Goal: Transaction & Acquisition: Purchase product/service

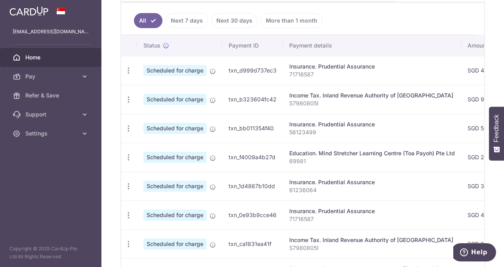
scroll to position [238, 0]
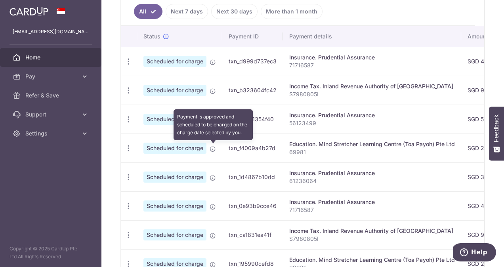
click at [214, 149] on icon at bounding box center [213, 149] width 6 height 6
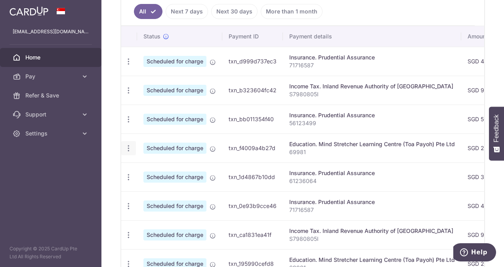
click at [128, 149] on icon "button" at bounding box center [128, 148] width 8 height 8
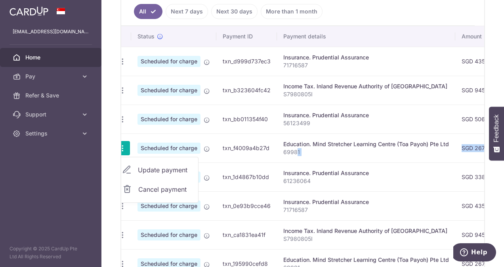
drag, startPoint x: 302, startPoint y: 149, endPoint x: 478, endPoint y: 139, distance: 175.9
click at [478, 139] on tr "Update payment Cancel payment Scheduled for charge txn_f4009a4b27d Education. M…" at bounding box center [437, 148] width 644 height 29
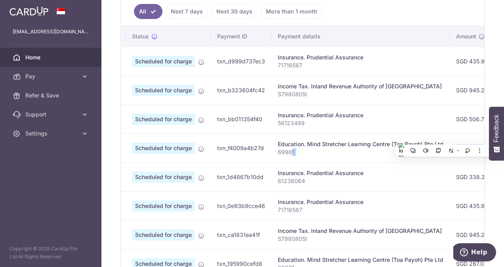
click at [478, 139] on td "SGD 267.05" at bounding box center [472, 148] width 45 height 29
click at [421, 153] on p "69981" at bounding box center [361, 152] width 166 height 8
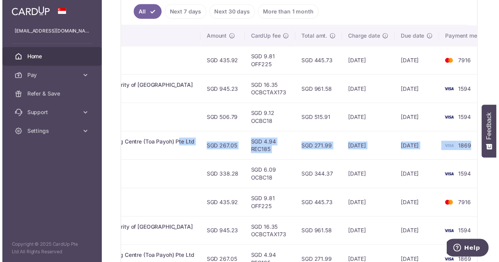
scroll to position [0, 281]
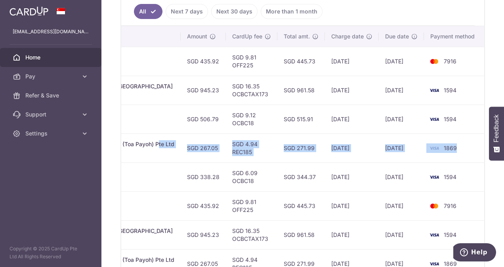
drag, startPoint x: 403, startPoint y: 145, endPoint x: 409, endPoint y: 151, distance: 8.7
click at [409, 151] on tr "Update payment Cancel payment Scheduled for charge txn_f4009a4b27d Education. M…" at bounding box center [163, 148] width 644 height 29
drag, startPoint x: 409, startPoint y: 151, endPoint x: 369, endPoint y: 153, distance: 40.1
click at [369, 153] on td "24/09/2025" at bounding box center [352, 148] width 54 height 29
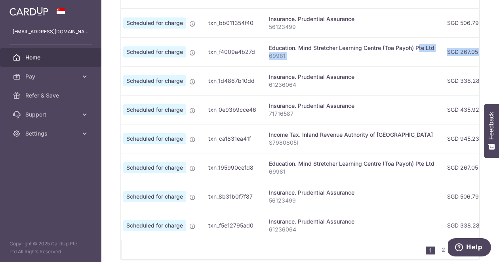
scroll to position [0, 0]
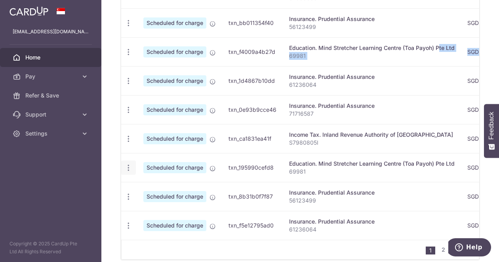
click at [130, 165] on icon "button" at bounding box center [128, 168] width 8 height 8
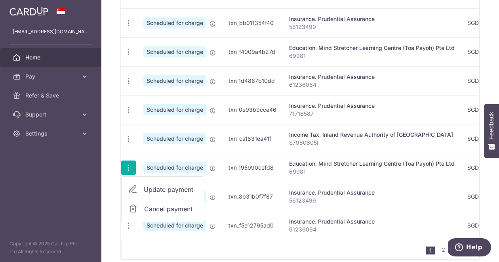
click at [51, 168] on aside "kuawinnie@outlook.com Home Pay Payments Recipients Cards Refer & Save Support F…" at bounding box center [50, 131] width 101 height 262
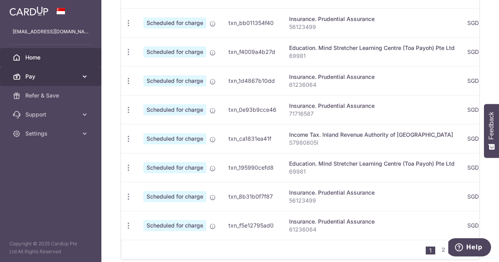
click at [31, 71] on link "Pay" at bounding box center [50, 76] width 101 height 19
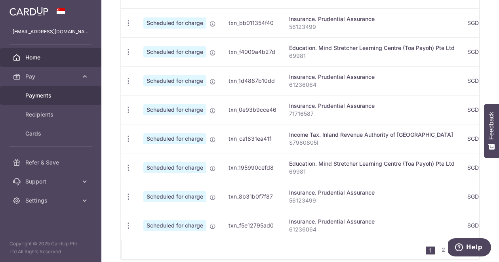
click at [46, 96] on span "Payments" at bounding box center [51, 96] width 52 height 8
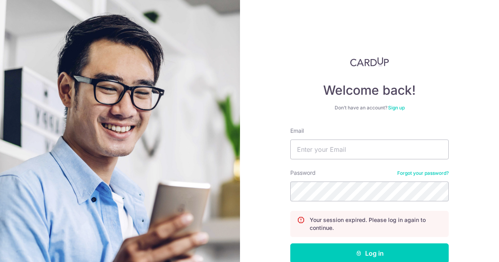
scroll to position [46, 0]
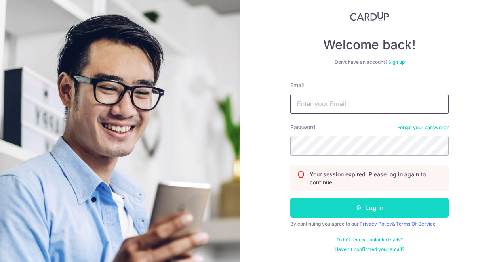
type input "kuawinnie@outlook.com"
click at [364, 209] on button "Log in" at bounding box center [370, 208] width 159 height 20
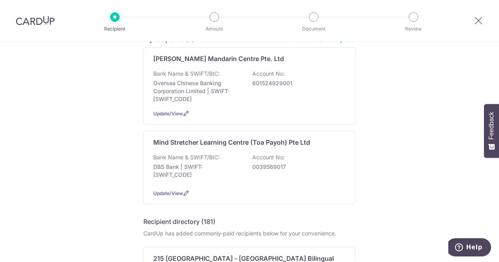
scroll to position [119, 0]
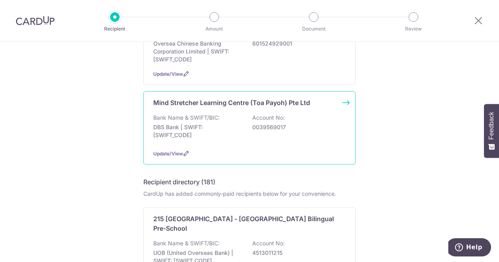
click at [208, 103] on p "Mind Stretcher Learning Centre (Toa Payoh) Pte Ltd" at bounding box center [231, 103] width 157 height 10
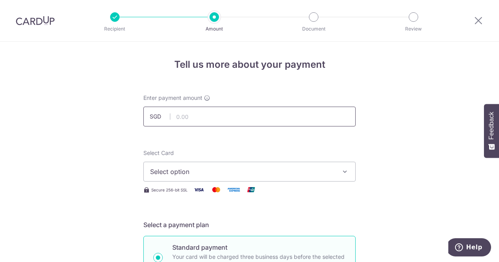
click at [264, 121] on input "text" at bounding box center [249, 117] width 212 height 20
type input "637.65"
click at [338, 174] on button "Select option" at bounding box center [249, 172] width 212 height 20
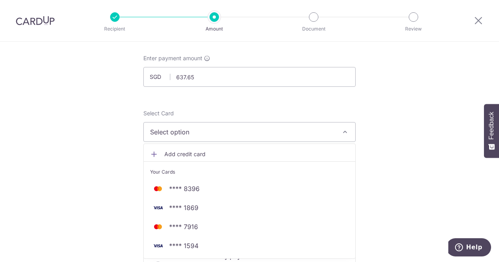
scroll to position [79, 0]
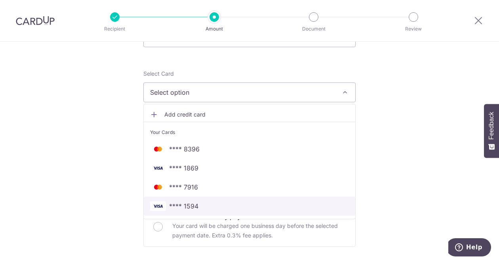
click at [291, 201] on link "**** 1594" at bounding box center [250, 206] width 212 height 19
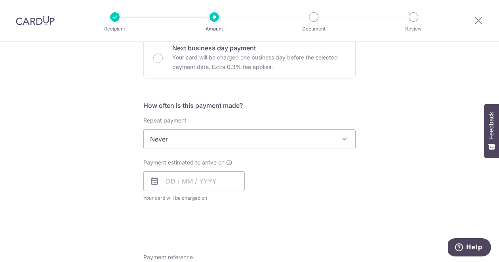
scroll to position [277, 0]
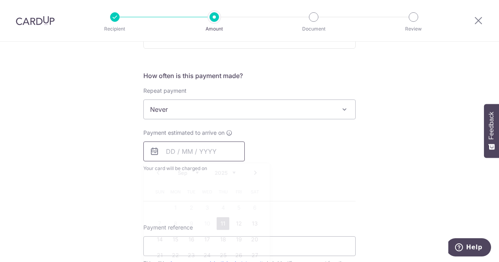
click at [235, 155] on input "text" at bounding box center [193, 152] width 101 height 20
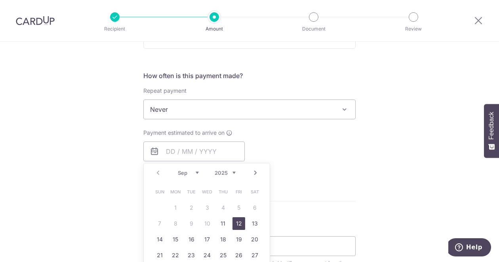
click at [239, 221] on link "12" at bounding box center [239, 223] width 13 height 13
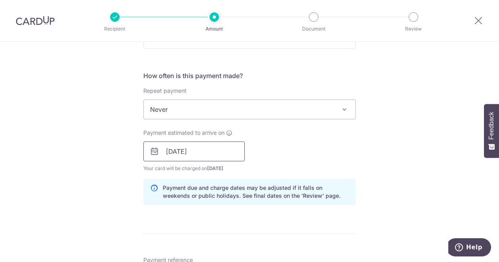
click at [230, 156] on input "12/09/2025" at bounding box center [193, 152] width 101 height 20
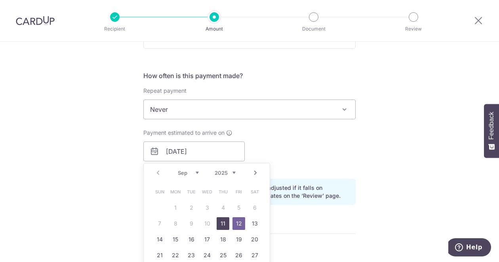
click at [224, 222] on link "11" at bounding box center [223, 223] width 13 height 13
type input "11/09/2025"
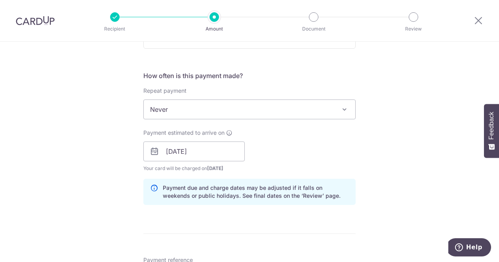
click at [287, 153] on div "Payment estimated to arrive on 11/09/2025 Prev Next Sep Oct Nov Dec 2025 2026 2…" at bounding box center [250, 151] width 222 height 44
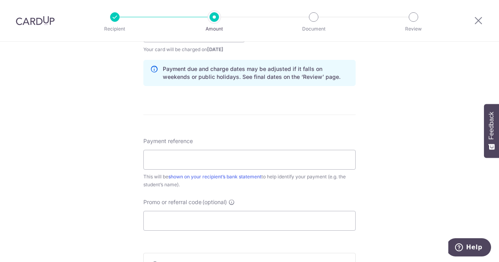
scroll to position [436, 0]
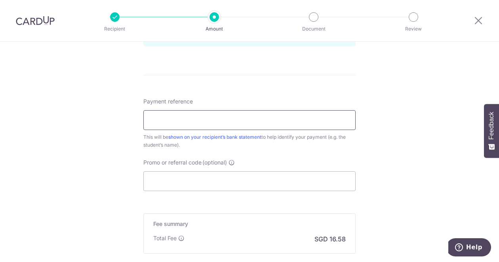
click at [201, 116] on input "Payment reference" at bounding box center [249, 120] width 212 height 20
paste input "69981"
type input "69981 Julian Tan"
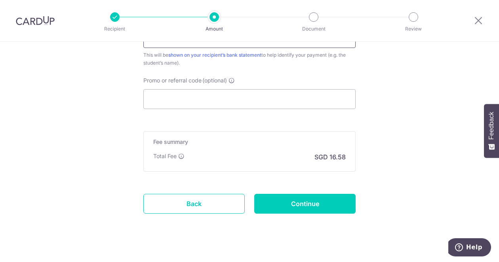
scroll to position [490, 0]
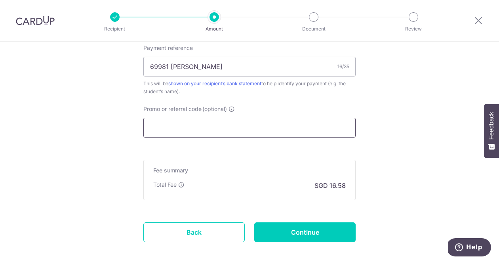
click at [201, 132] on input "Promo or referral code (optional)" at bounding box center [249, 128] width 212 height 20
paste input "OCBC155"
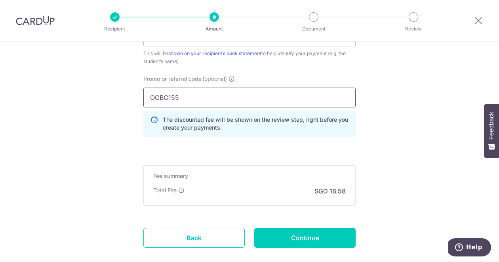
scroll to position [565, 0]
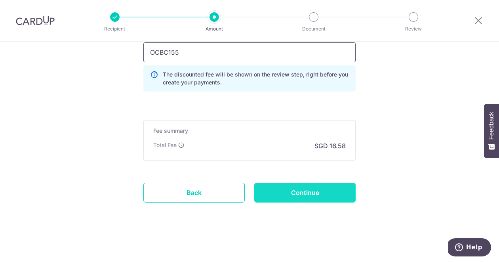
type input "OCBC155"
click at [314, 197] on input "Continue" at bounding box center [304, 193] width 101 height 20
type input "Create Schedule"
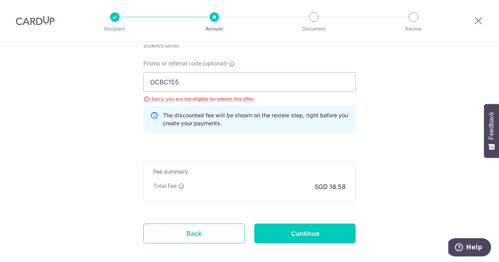
scroll to position [497, 0]
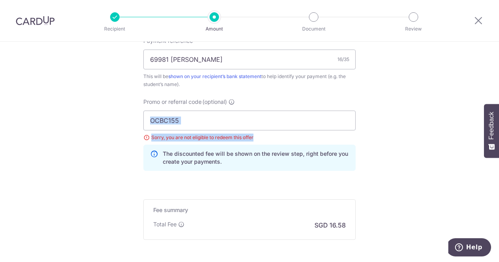
drag, startPoint x: 0, startPoint y: 145, endPoint x: 3, endPoint y: 149, distance: 4.5
click at [197, 125] on input "OCBC155" at bounding box center [249, 121] width 212 height 20
drag, startPoint x: 195, startPoint y: 121, endPoint x: 145, endPoint y: 117, distance: 50.2
click at [145, 117] on input "OCBC155" at bounding box center [249, 121] width 212 height 20
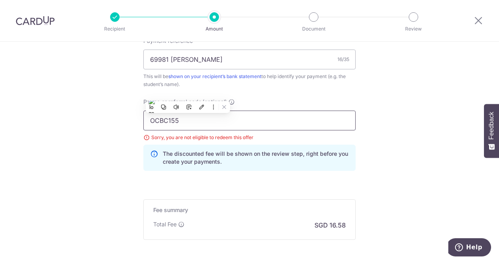
paste input "9"
type input "OCBC195"
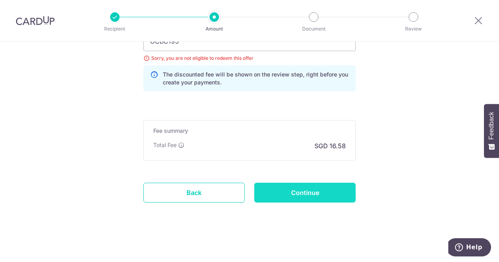
click at [321, 195] on input "Continue" at bounding box center [304, 193] width 101 height 20
type input "Update Schedule"
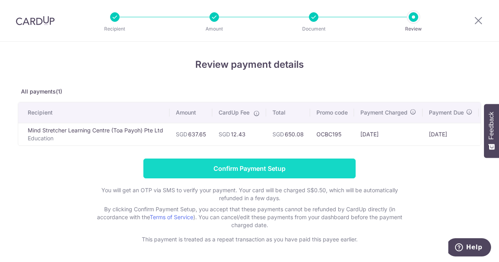
click at [288, 175] on input "Confirm Payment Setup" at bounding box center [249, 169] width 212 height 20
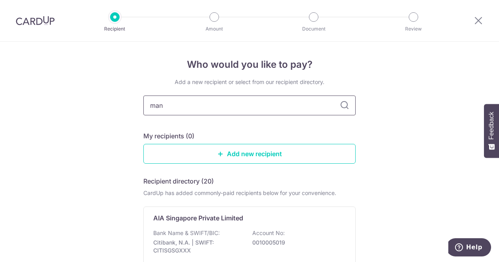
type input "manu"
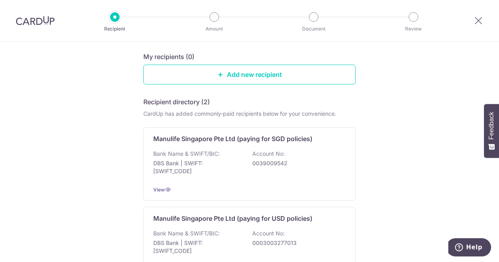
scroll to position [119, 0]
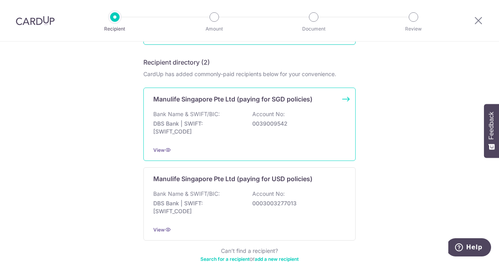
click at [237, 136] on div "Bank Name & SWIFT/BIC: DBS Bank | SWIFT: DBSSSGSGXXX Account No: 0039009542" at bounding box center [249, 124] width 193 height 29
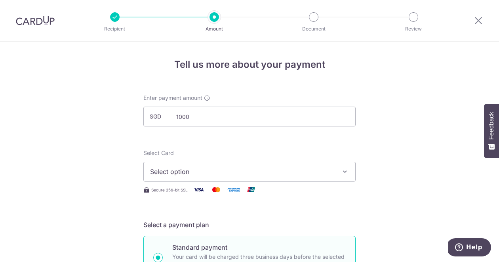
type input "1,000.00"
click at [226, 176] on span "Select option" at bounding box center [242, 172] width 185 height 10
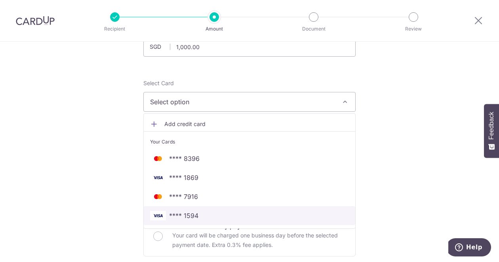
scroll to position [79, 0]
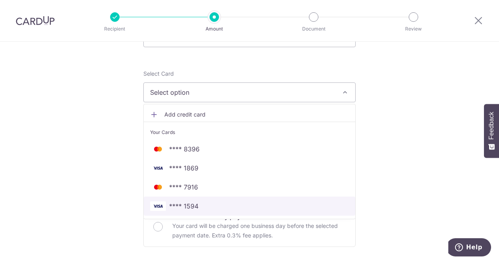
click at [211, 205] on span "**** 1594" at bounding box center [249, 206] width 199 height 10
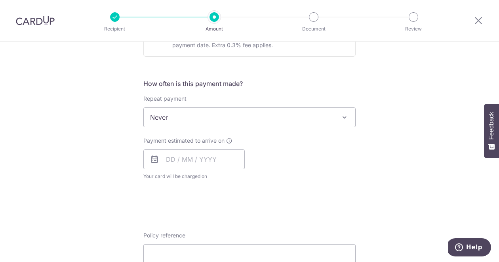
scroll to position [277, 0]
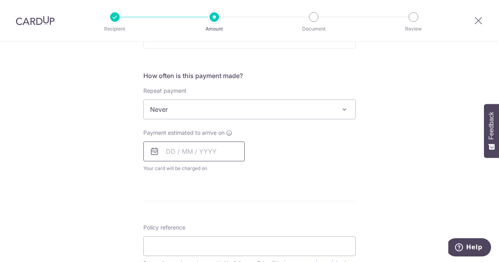
click at [208, 157] on input "text" at bounding box center [193, 152] width 101 height 20
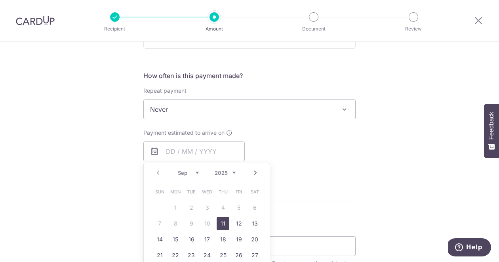
click at [221, 219] on link "11" at bounding box center [223, 223] width 13 height 13
click at [292, 174] on div "How often is this payment made? Repeat payment Never Every week Every month Eve…" at bounding box center [249, 125] width 212 height 108
click at [336, 88] on div "Repeat payment Never Every week Every month Every quarter Every half a year Eve…" at bounding box center [249, 103] width 212 height 33
click at [334, 107] on span "Never" at bounding box center [250, 109] width 212 height 19
type input "[DATE]"
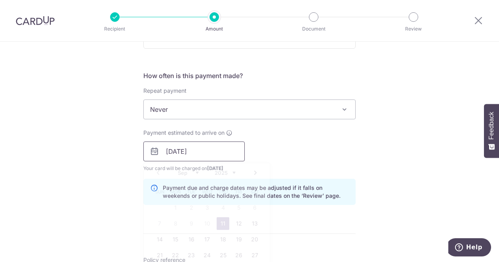
click at [211, 155] on input "11/09/2025" at bounding box center [193, 152] width 101 height 20
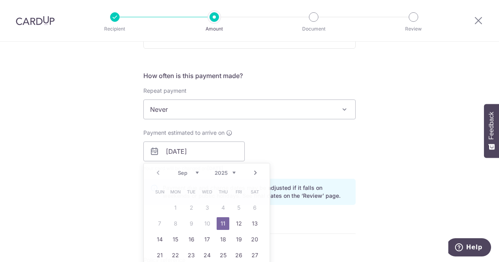
click at [271, 142] on div "Payment estimated to arrive on 11/09/2025 Prev Next Sep Oct Nov Dec 2025 2026 2…" at bounding box center [250, 151] width 222 height 44
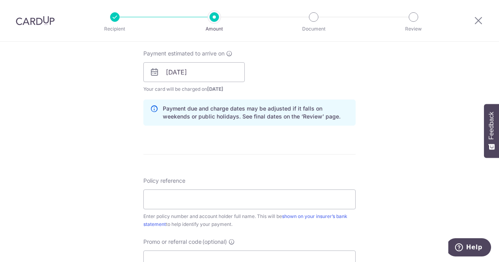
scroll to position [396, 0]
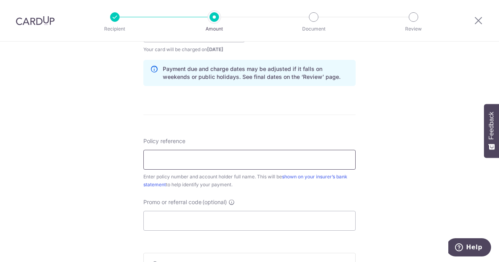
click at [203, 159] on input "Policy reference" at bounding box center [249, 160] width 212 height 20
paste input "2451872661"
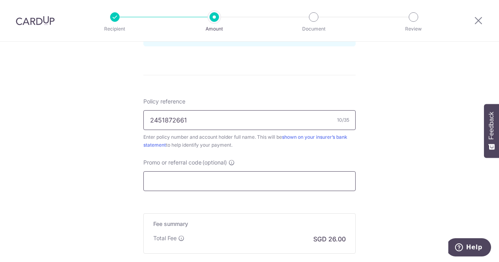
type input "2451872661"
click at [255, 180] on input "Promo or referral code (optional)" at bounding box center [249, 181] width 212 height 20
paste input "MILELION"
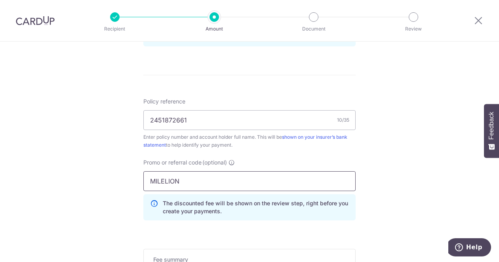
type input "MILELION"
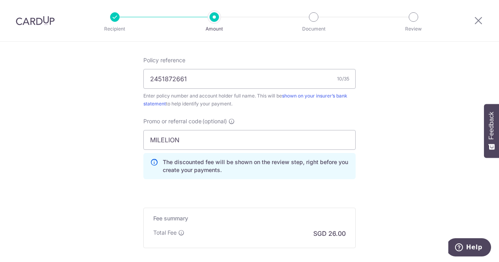
scroll to position [555, 0]
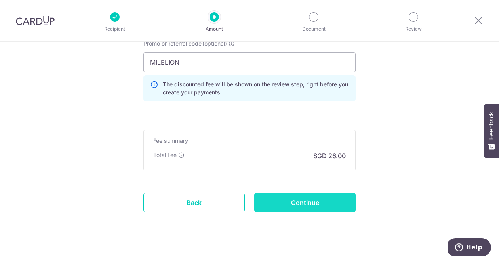
click at [307, 201] on input "Continue" at bounding box center [304, 203] width 101 height 20
type input "Create Schedule"
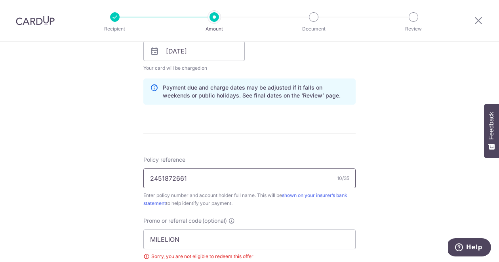
scroll to position [457, 0]
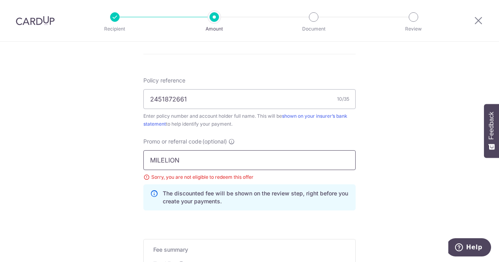
drag, startPoint x: 186, startPoint y: 161, endPoint x: 138, endPoint y: 164, distance: 47.7
click at [139, 164] on div "Promo or referral code (optional) MILELION Sorry, you are not eligible to redee…" at bounding box center [250, 177] width 222 height 79
type input "OCBC155"
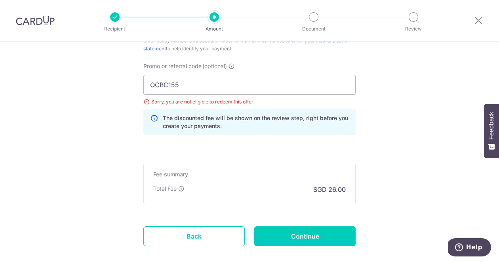
scroll to position [536, 0]
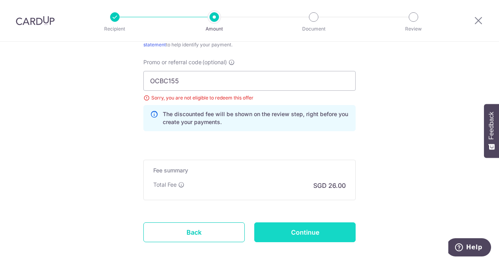
click at [281, 234] on input "Continue" at bounding box center [304, 232] width 101 height 20
type input "Update Schedule"
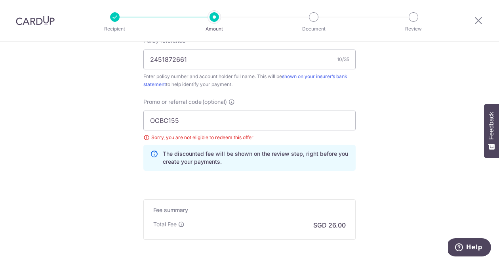
click at [146, 139] on div "Sorry, you are not eligible to redeem this offer" at bounding box center [249, 138] width 212 height 8
drag, startPoint x: 192, startPoint y: 121, endPoint x: 110, endPoint y: 120, distance: 82.5
paste input "9"
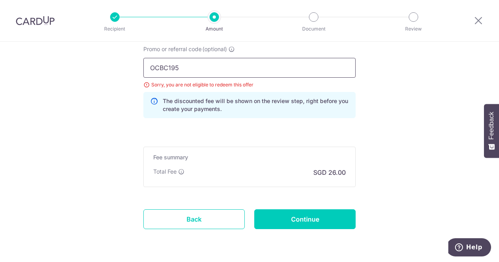
scroll to position [576, 0]
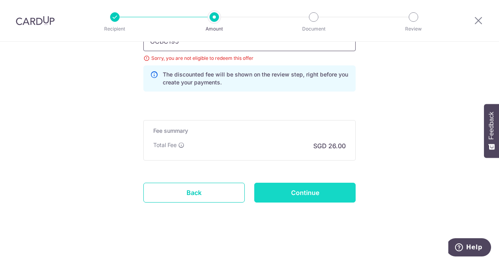
type input "OCBC195"
click at [314, 189] on input "Continue" at bounding box center [304, 193] width 101 height 20
type input "Update Schedule"
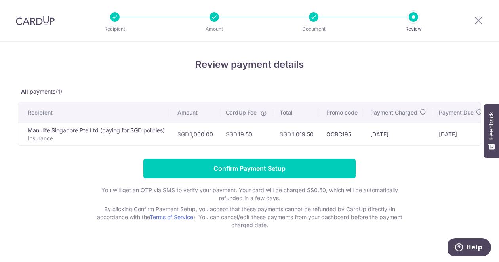
drag, startPoint x: 26, startPoint y: 130, endPoint x: 165, endPoint y: 127, distance: 139.2
click at [165, 127] on td "Manulife Singapore Pte Ltd (paying for SGD policies) Insurance" at bounding box center [94, 134] width 153 height 23
copy td "Manulife Singapore Pte Ltd (paying for SGD policies)"
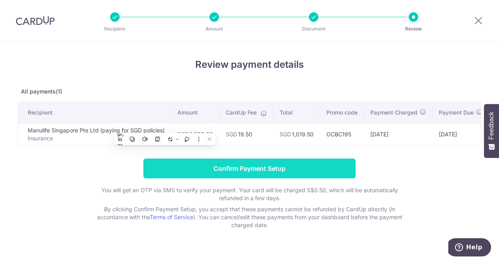
click at [246, 170] on input "Confirm Payment Setup" at bounding box center [249, 169] width 212 height 20
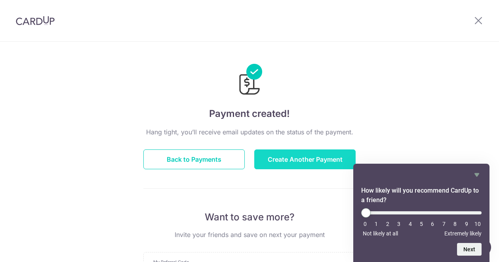
click at [279, 159] on button "Create Another Payment" at bounding box center [304, 159] width 101 height 20
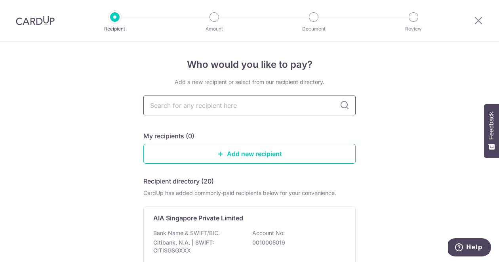
click at [177, 106] on input "text" at bounding box center [249, 106] width 212 height 20
type input "manu"
type input "manuli"
type input "manulife"
click at [340, 110] on div "manulife" at bounding box center [249, 106] width 212 height 20
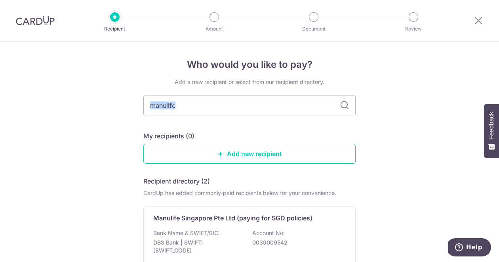
click at [342, 105] on icon at bounding box center [345, 106] width 10 height 10
type input "Manulife"
click at [340, 107] on icon at bounding box center [345, 106] width 10 height 10
click at [235, 161] on link "Add new recipient" at bounding box center [249, 154] width 212 height 20
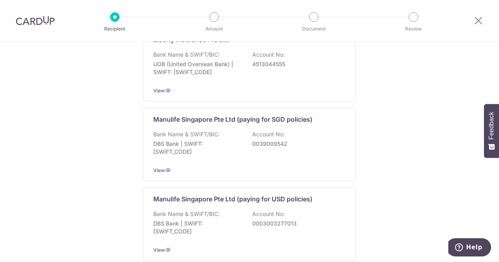
scroll to position [753, 0]
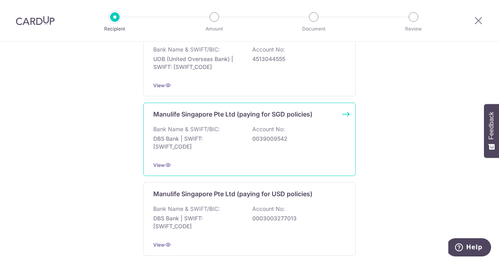
click at [342, 103] on div "Manulife Singapore Pte Ltd (paying for SGD policies) Bank Name & SWIFT/BIC: DBS…" at bounding box center [249, 139] width 212 height 73
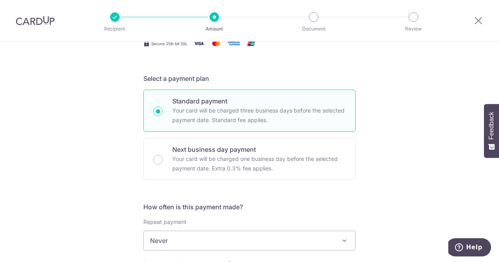
scroll to position [79, 0]
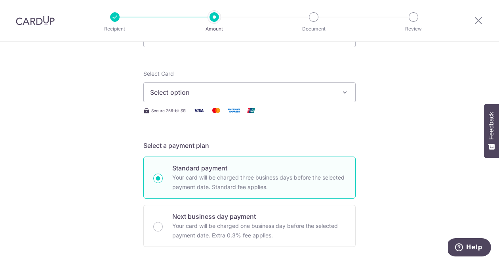
click at [316, 96] on span "Select option" at bounding box center [242, 93] width 185 height 10
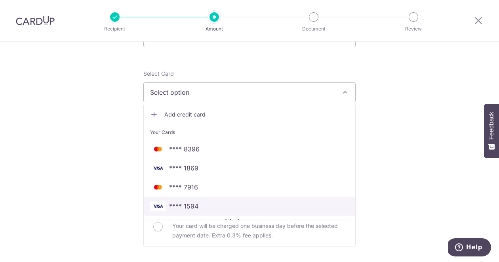
click at [244, 205] on span "**** 1594" at bounding box center [249, 206] width 199 height 10
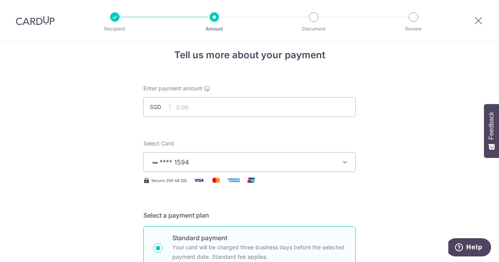
scroll to position [0, 0]
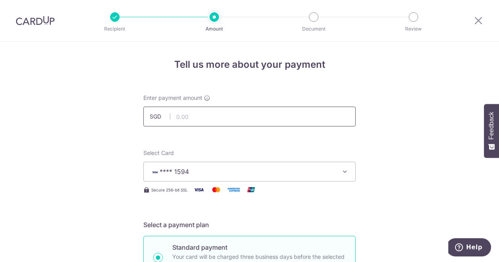
click at [310, 118] on input "text" at bounding box center [249, 117] width 212 height 20
type input "1,000.00"
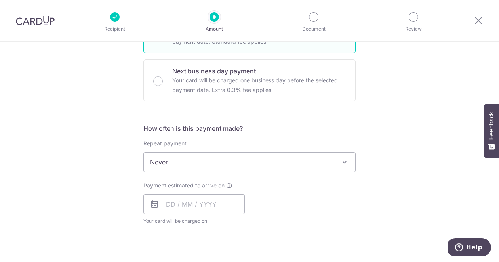
scroll to position [238, 0]
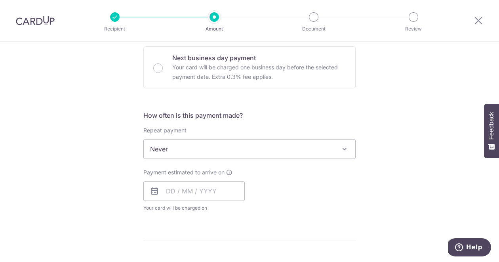
click at [344, 151] on span at bounding box center [345, 149] width 10 height 10
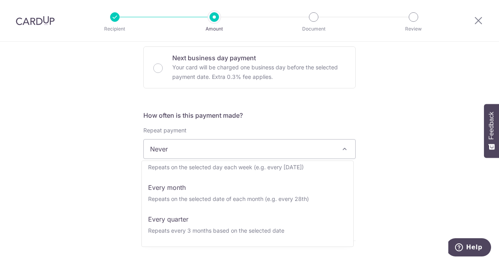
scroll to position [55, 0]
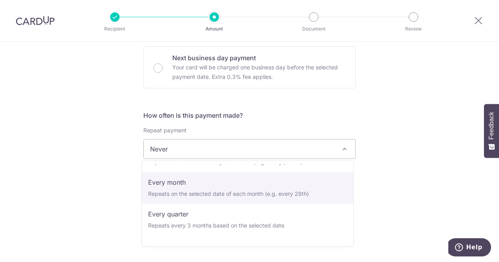
select select "3"
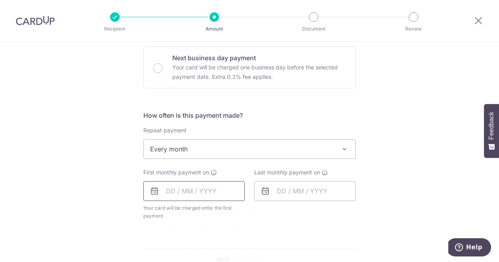
click at [174, 193] on input "text" at bounding box center [193, 191] width 101 height 20
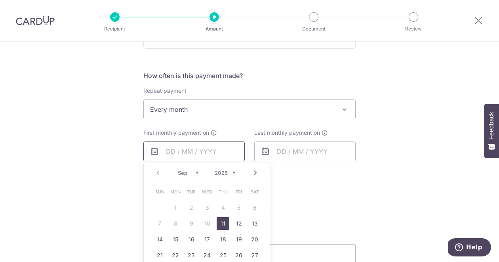
scroll to position [317, 0]
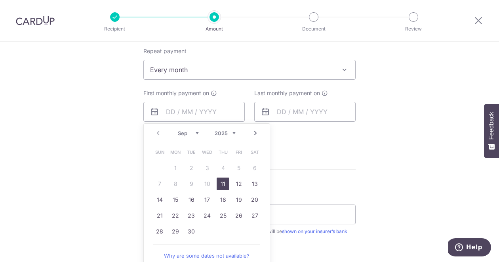
click at [253, 136] on link "Next" at bounding box center [256, 133] width 10 height 10
click at [208, 165] on link "1" at bounding box center [207, 168] width 13 height 13
type input "01/10/2025"
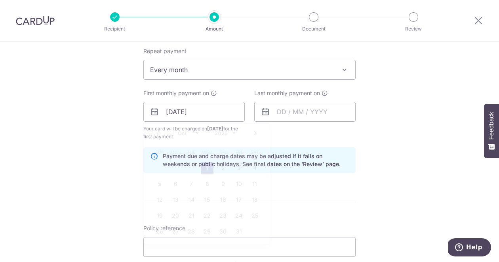
click at [208, 165] on link "1" at bounding box center [207, 168] width 13 height 13
type input "01/10/2025"
click at [213, 110] on input "01/10/2025" at bounding box center [193, 112] width 101 height 20
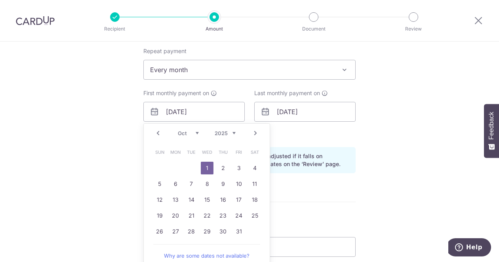
click at [155, 137] on link "Prev" at bounding box center [158, 133] width 10 height 10
click at [186, 231] on link "30" at bounding box center [191, 231] width 13 height 13
type input "[DATE]"
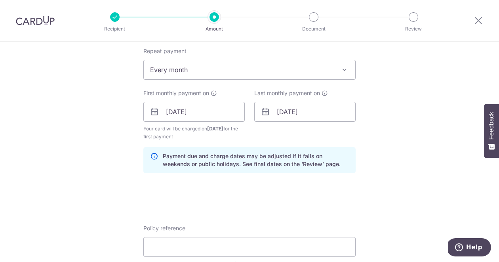
click at [392, 143] on div "Tell us more about your payment Enter payment amount SGD 1,000.00 1000.00 Selec…" at bounding box center [249, 103] width 499 height 757
click at [342, 119] on input "01/10/2025" at bounding box center [304, 112] width 101 height 20
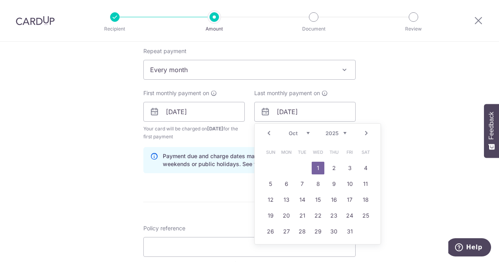
click at [365, 136] on link "Next" at bounding box center [367, 133] width 10 height 10
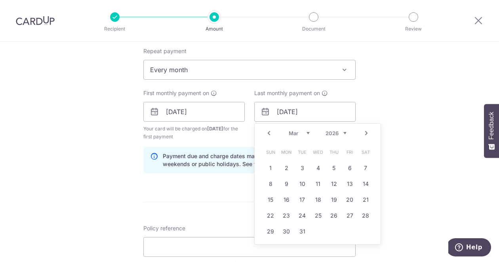
click at [364, 137] on link "Next" at bounding box center [367, 133] width 10 height 10
click at [362, 132] on link "Next" at bounding box center [367, 133] width 10 height 10
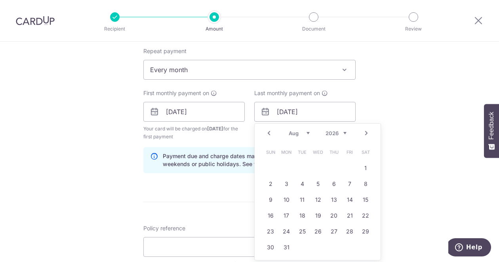
click at [362, 132] on link "Next" at bounding box center [367, 133] width 10 height 10
click at [316, 232] on link "30" at bounding box center [318, 231] width 13 height 13
type input "30/09/2026"
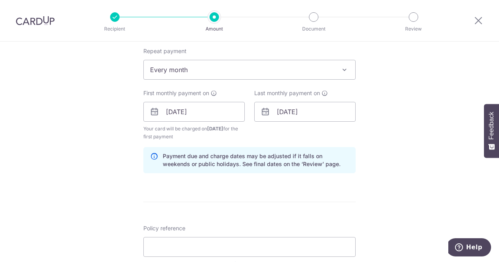
click at [381, 98] on div "Tell us more about your payment Enter payment amount SGD 1,000.00 1000.00 Selec…" at bounding box center [249, 103] width 499 height 757
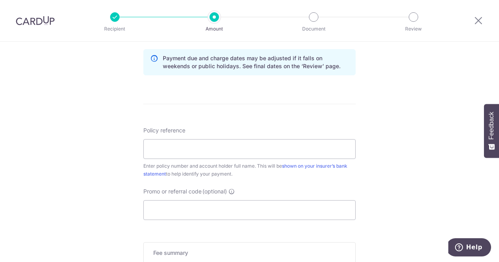
scroll to position [436, 0]
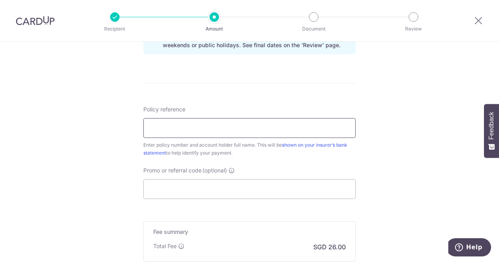
click at [225, 137] on input "Policy reference" at bounding box center [249, 128] width 212 height 20
paste input "2451872661"
type input "2451872661 [PERSON_NAME]"
click at [179, 179] on input "Promo or referral code (optional)" at bounding box center [249, 189] width 212 height 20
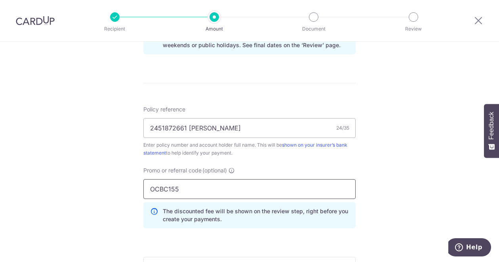
type input "OCBC155"
click at [368, 169] on div "Tell us more about your payment Enter payment amount SGD 1,000.00 1000.00 Selec…" at bounding box center [249, 2] width 499 height 793
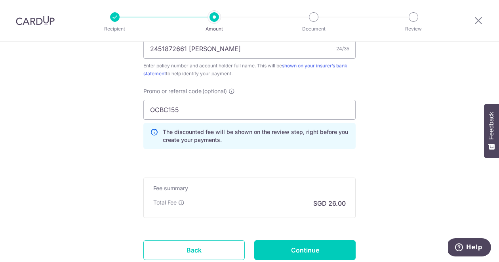
scroll to position [555, 0]
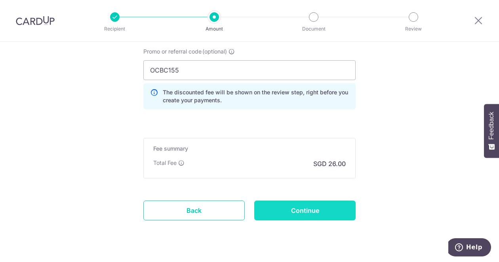
click at [321, 206] on input "Continue" at bounding box center [304, 211] width 101 height 20
type input "Create Schedule"
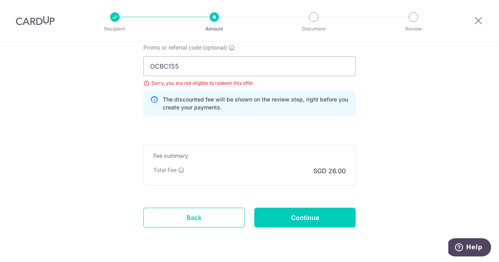
scroll to position [504, 0]
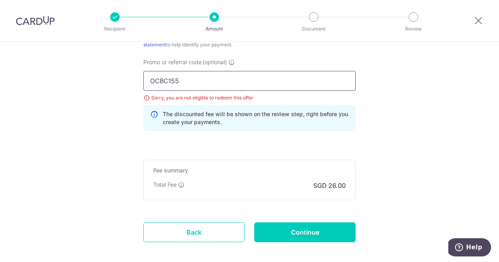
click at [180, 80] on input "OCBC155" at bounding box center [249, 81] width 212 height 20
type input "OCBC18"
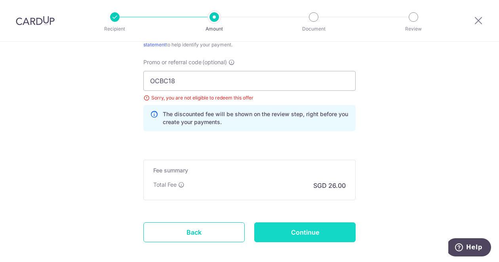
click at [282, 233] on input "Continue" at bounding box center [304, 232] width 101 height 20
type input "Update Schedule"
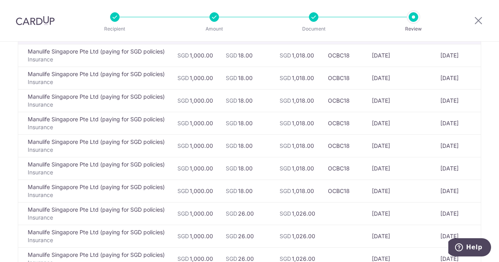
scroll to position [79, 0]
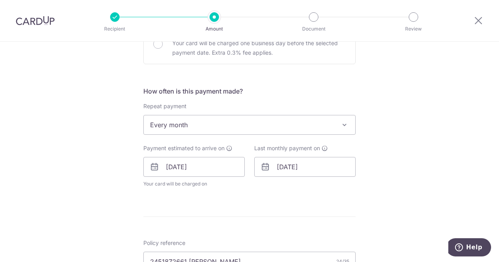
scroll to position [277, 0]
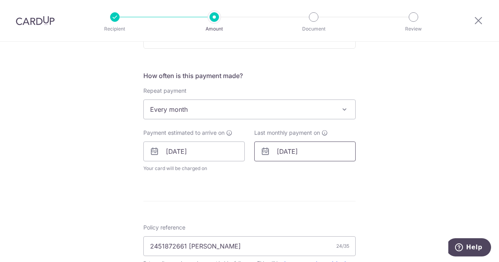
click at [291, 152] on input "[DATE]" at bounding box center [304, 152] width 101 height 20
click at [291, 151] on input "[DATE]" at bounding box center [304, 152] width 101 height 20
type input "[DATE]"
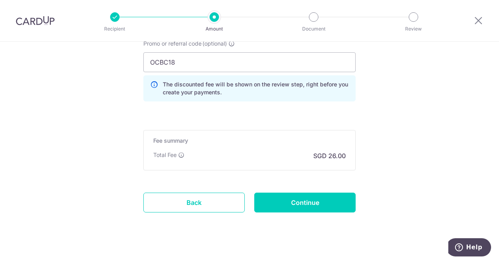
scroll to position [565, 0]
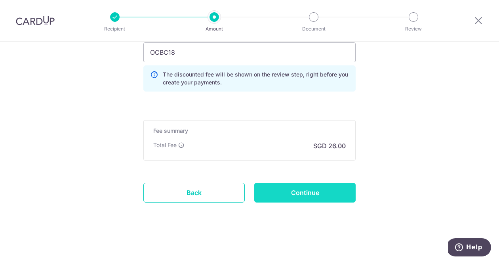
click at [322, 188] on input "Continue" at bounding box center [304, 193] width 101 height 20
type input "Update Schedule"
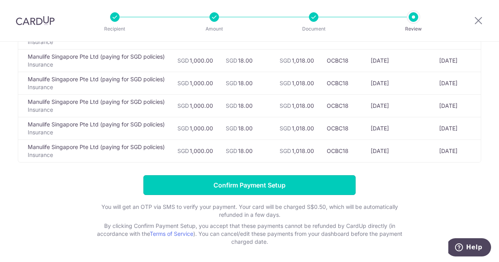
scroll to position [153, 0]
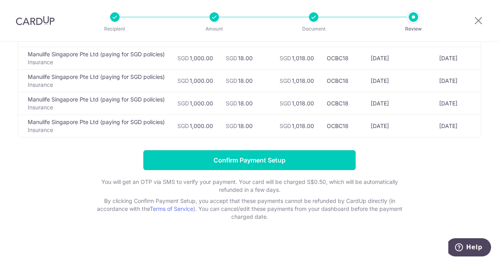
drag, startPoint x: 274, startPoint y: 174, endPoint x: 277, endPoint y: 183, distance: 10.2
click at [274, 174] on form "Confirm Payment Setup You will get an OTP via SMS to verify your payment. Your …" at bounding box center [250, 185] width 464 height 71
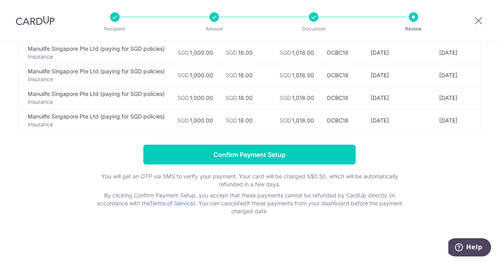
click at [266, 166] on form "Confirm Payment Setup You will get an OTP via SMS to verify your payment. Your …" at bounding box center [250, 180] width 464 height 71
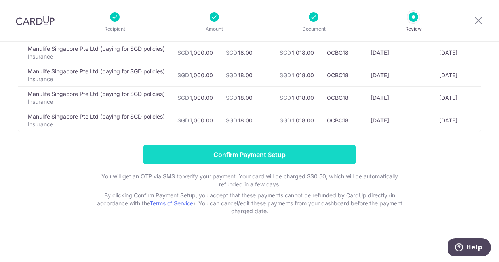
click at [263, 161] on input "Confirm Payment Setup" at bounding box center [249, 155] width 212 height 20
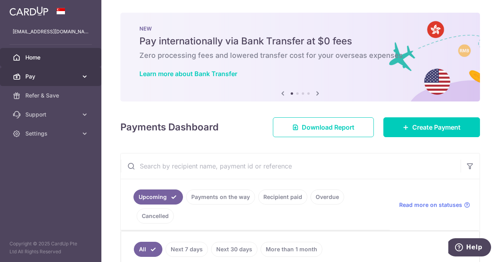
click at [39, 75] on span "Pay" at bounding box center [51, 77] width 52 height 8
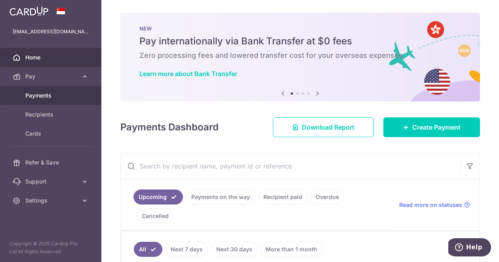
click at [42, 92] on span "Payments" at bounding box center [51, 96] width 52 height 8
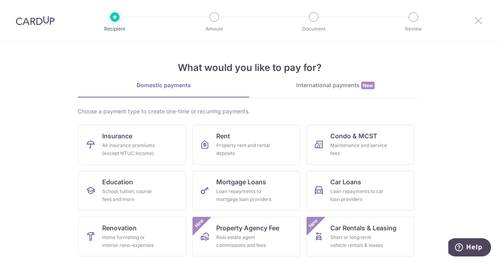
click at [480, 21] on icon at bounding box center [479, 20] width 10 height 10
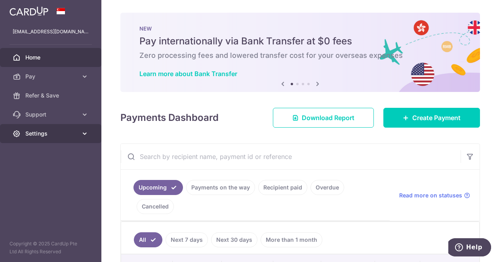
click at [48, 134] on span "Settings" at bounding box center [51, 134] width 52 height 8
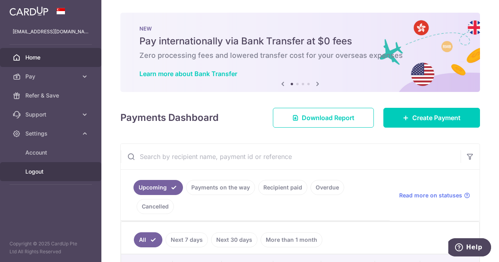
click at [40, 173] on span "Logout" at bounding box center [51, 172] width 52 height 8
